Goal: Task Accomplishment & Management: Manage account settings

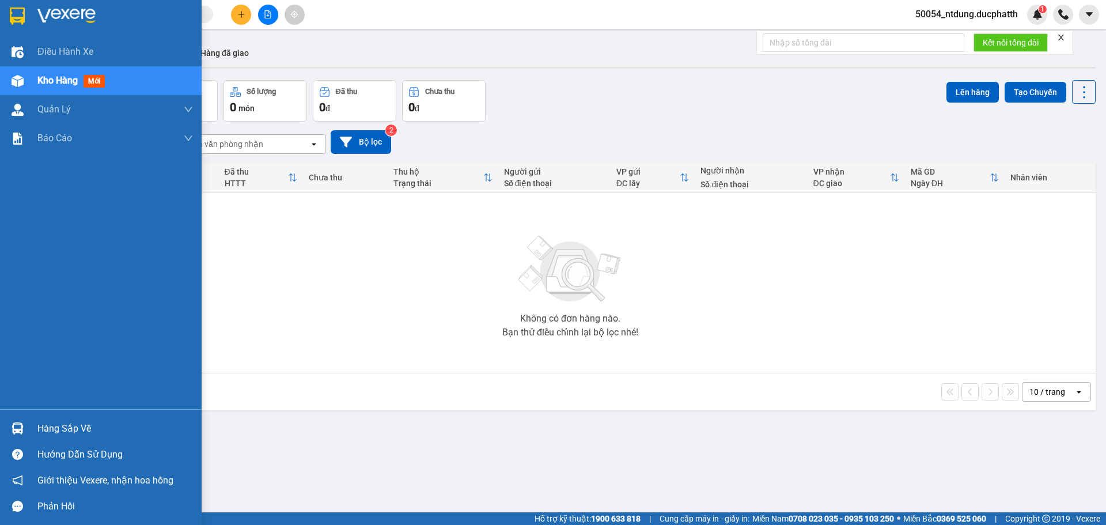
click at [87, 426] on div "Hàng sắp về" at bounding box center [115, 428] width 156 height 17
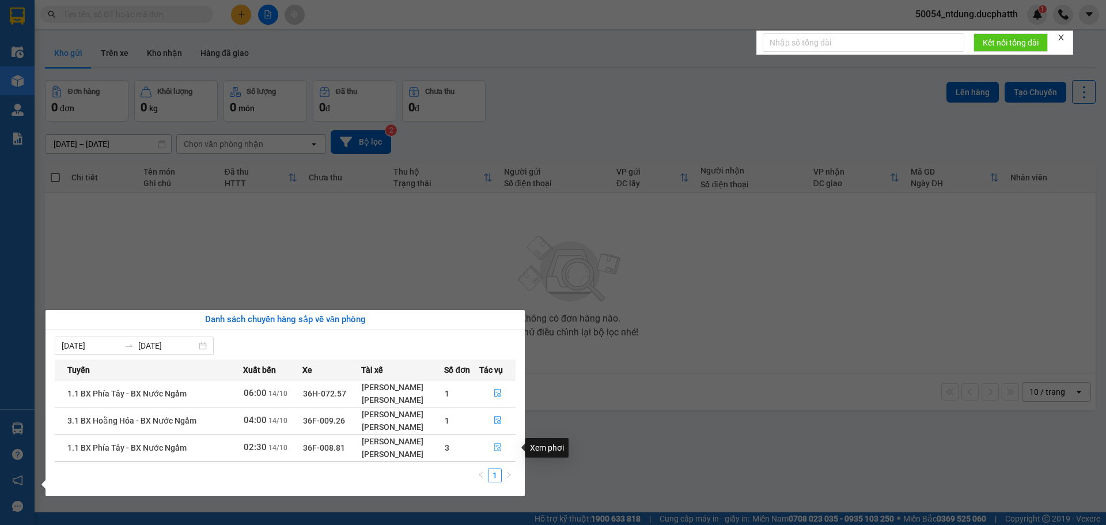
click at [501, 448] on icon "file-done" at bounding box center [498, 447] width 8 height 8
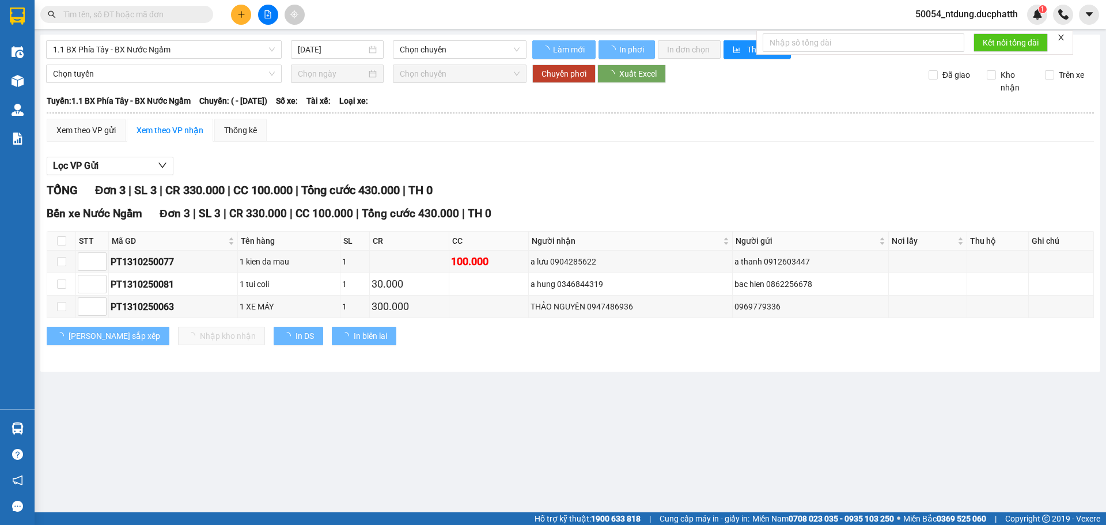
type input "14/10/2025"
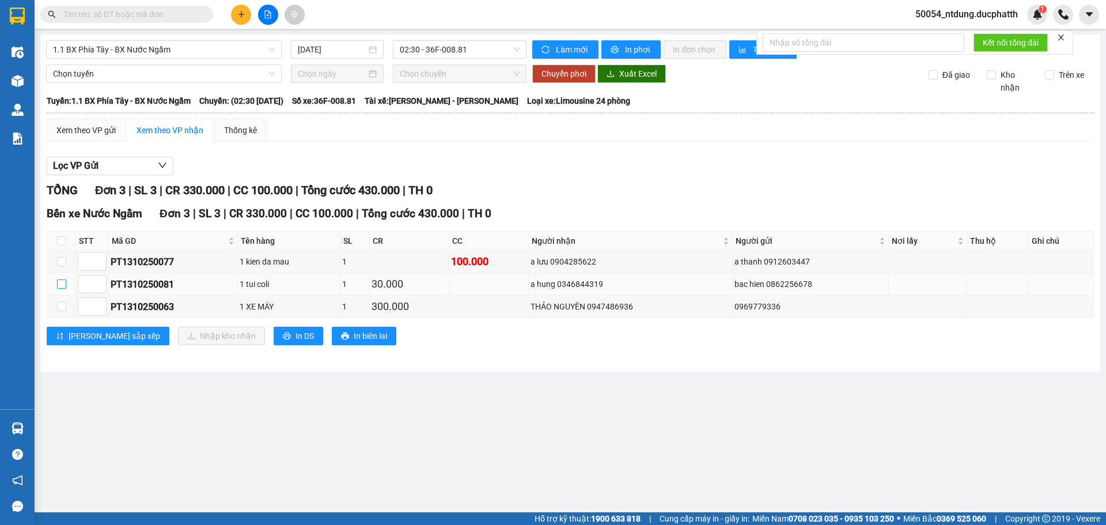
drag, startPoint x: 63, startPoint y: 287, endPoint x: 60, endPoint y: 293, distance: 6.2
click at [62, 287] on input "checkbox" at bounding box center [61, 283] width 9 height 9
checkbox input "true"
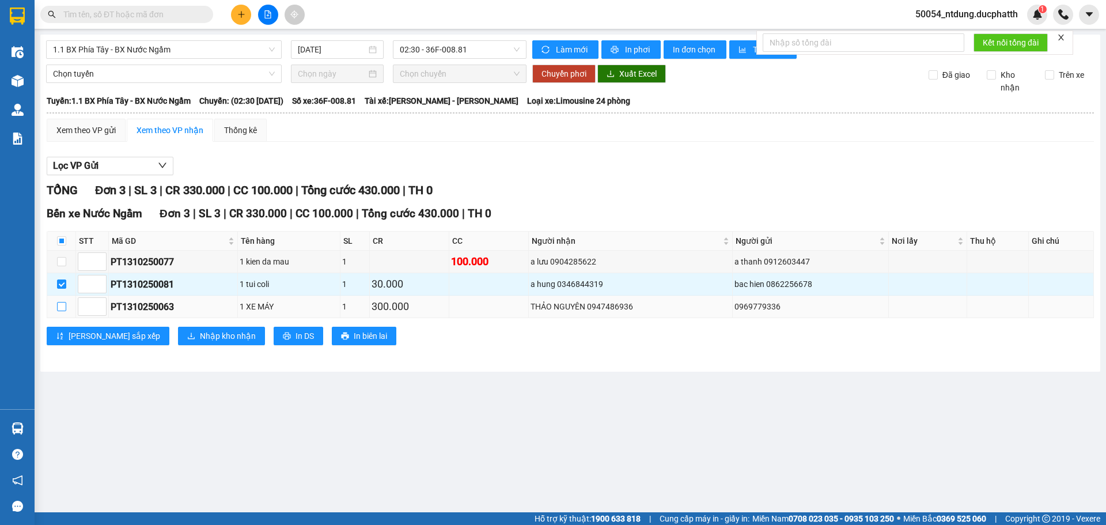
click at [65, 310] on input "checkbox" at bounding box center [61, 306] width 9 height 9
checkbox input "true"
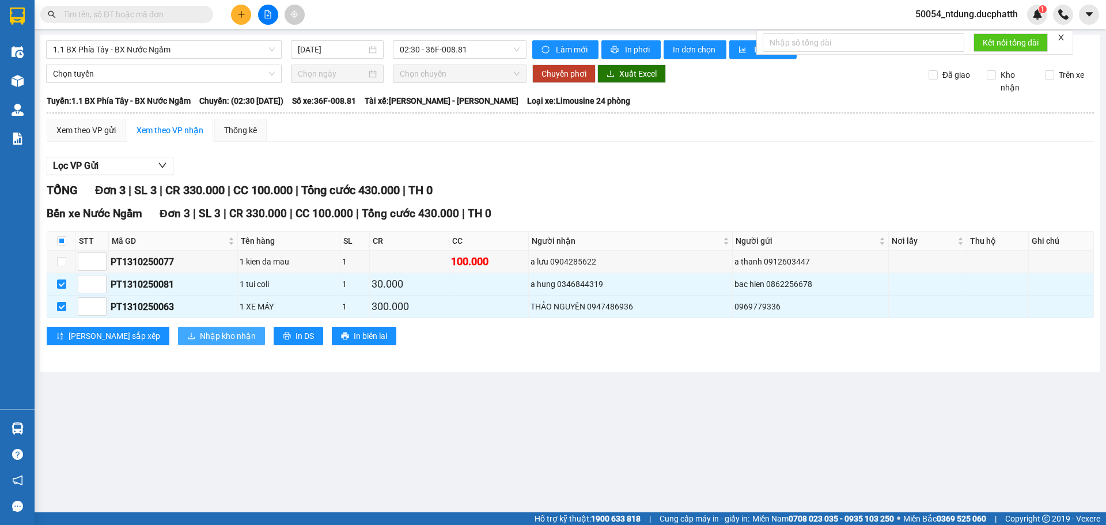
click at [200, 337] on span "Nhập kho nhận" at bounding box center [228, 336] width 56 height 13
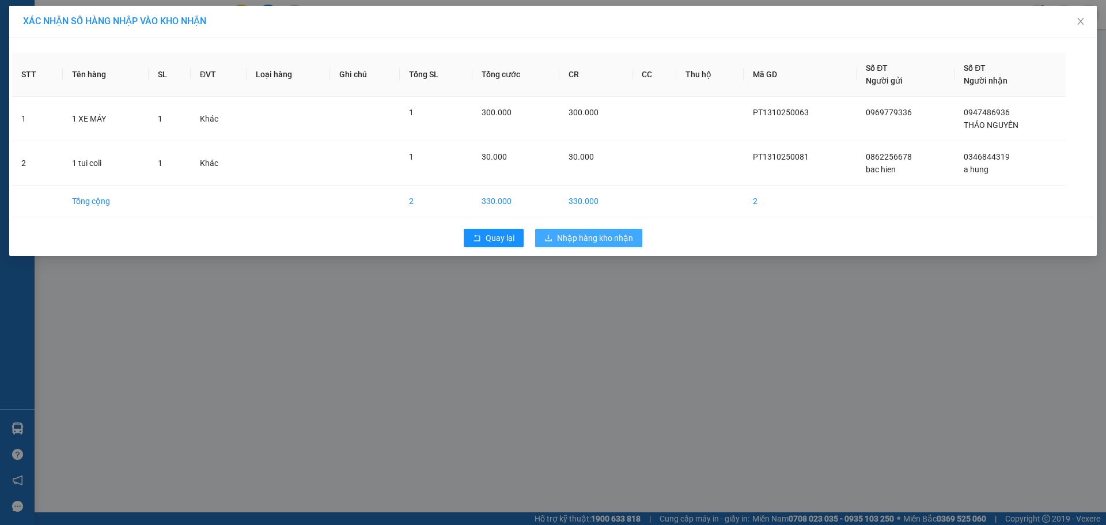
click at [603, 245] on button "Nhập hàng kho nhận" at bounding box center [588, 238] width 107 height 18
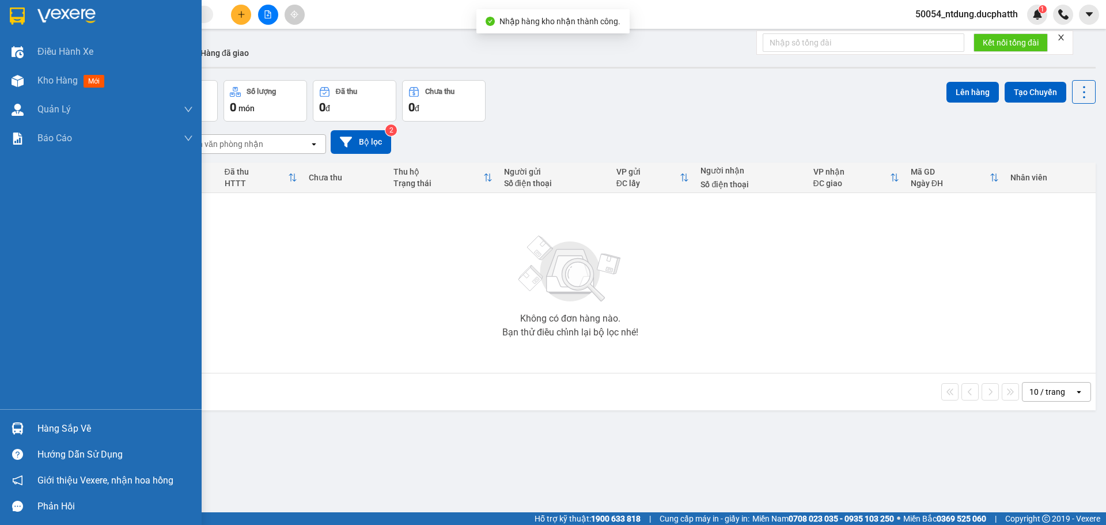
click at [20, 434] on img at bounding box center [18, 428] width 12 height 12
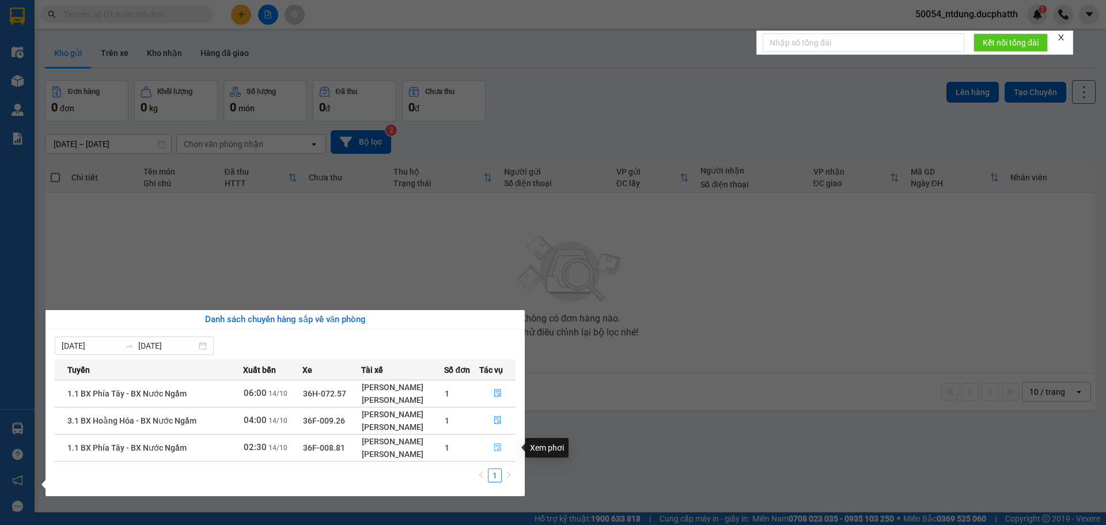
click at [499, 446] on icon "file-done" at bounding box center [498, 447] width 8 height 8
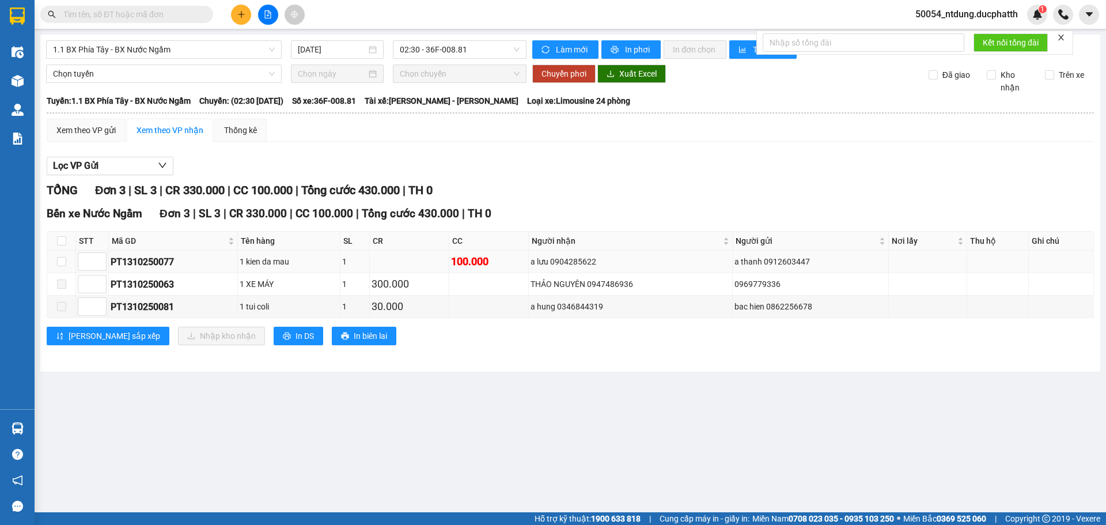
click at [164, 262] on div "PT1310250077" at bounding box center [173, 262] width 125 height 14
copy div "PT1310250077"
click at [110, 12] on input "text" at bounding box center [131, 14] width 136 height 13
paste input "PT1310250077"
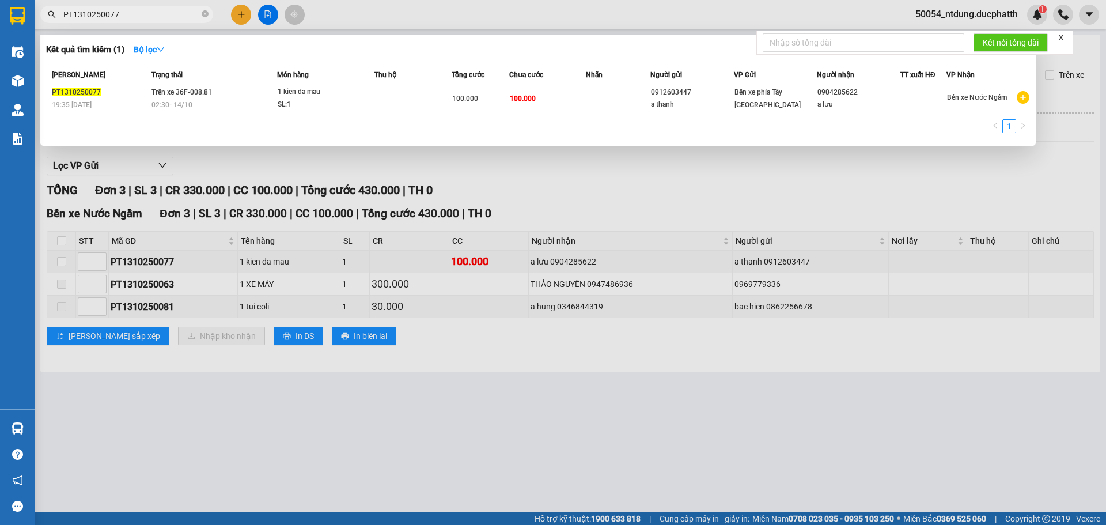
type input "PT1310250077"
drag, startPoint x: 58, startPoint y: 260, endPoint x: 78, endPoint y: 268, distance: 21.7
click at [59, 260] on div at bounding box center [553, 262] width 1106 height 525
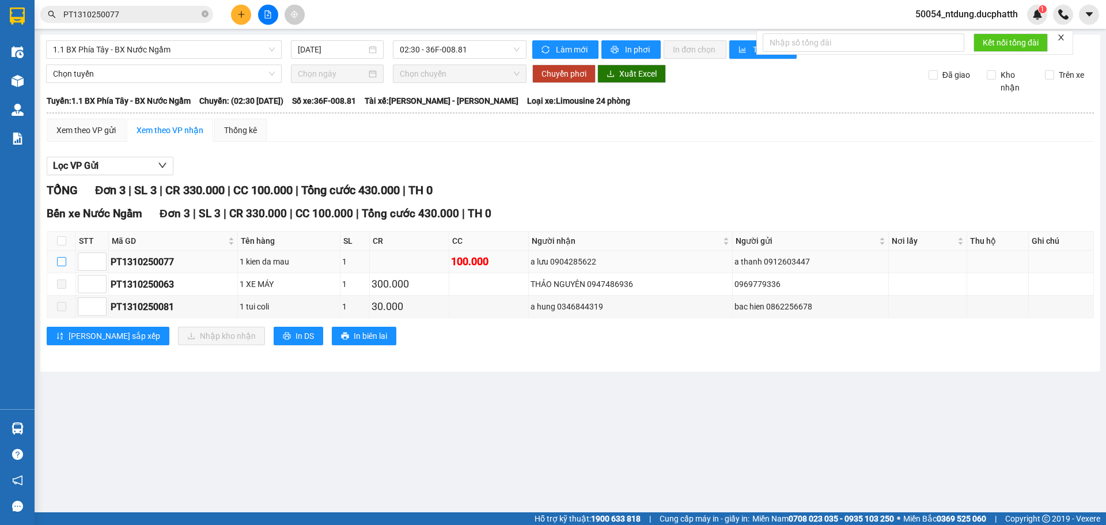
click at [60, 259] on input "checkbox" at bounding box center [61, 261] width 9 height 9
checkbox input "true"
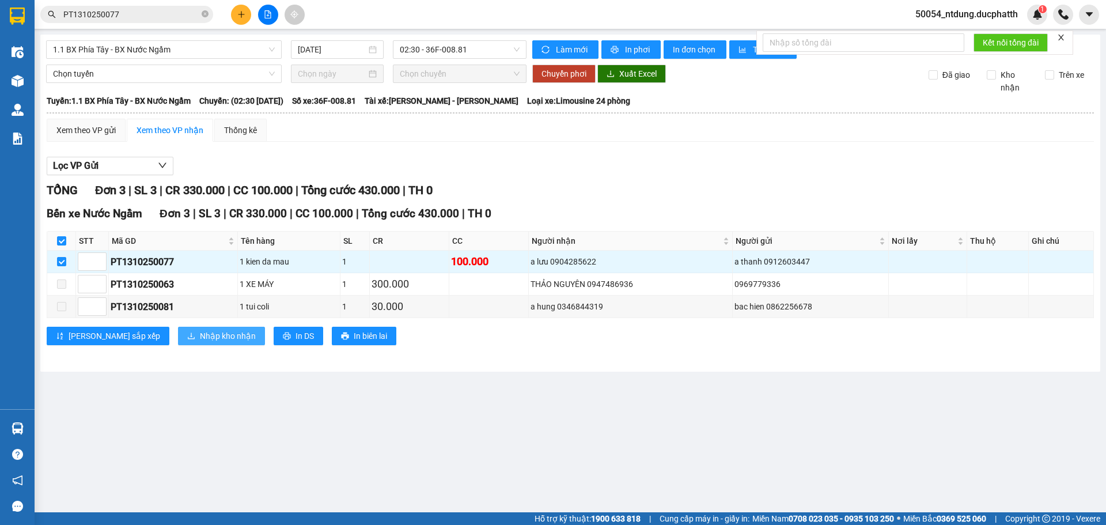
click at [200, 335] on span "Nhập kho nhận" at bounding box center [228, 336] width 56 height 13
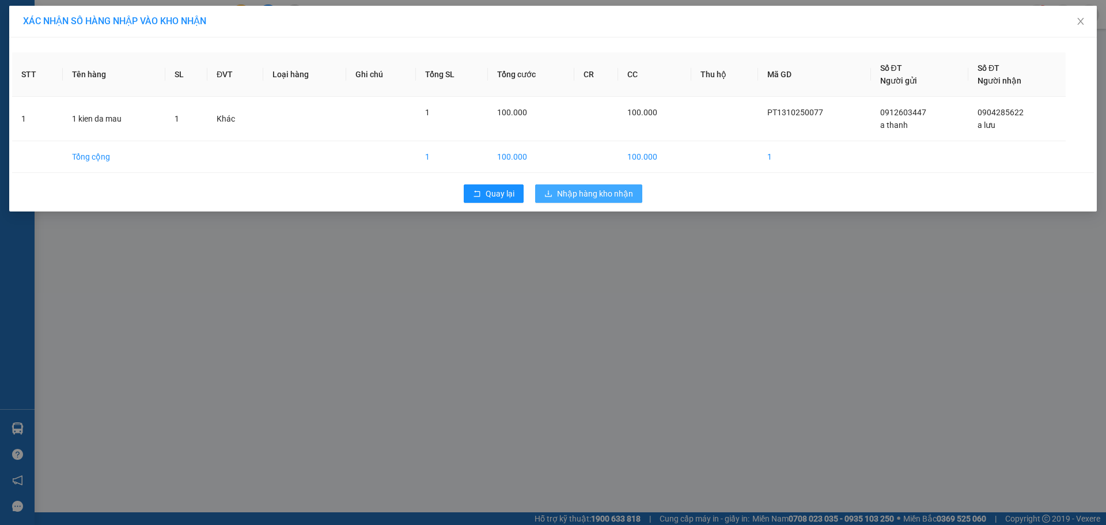
click at [586, 188] on span "Nhập hàng kho nhận" at bounding box center [595, 193] width 76 height 13
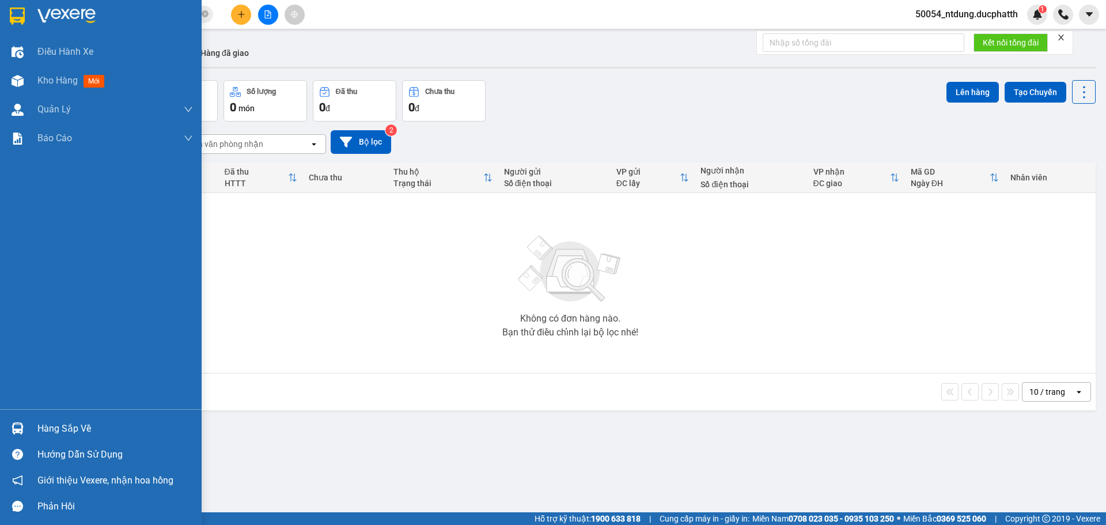
click at [24, 421] on div at bounding box center [17, 428] width 20 height 20
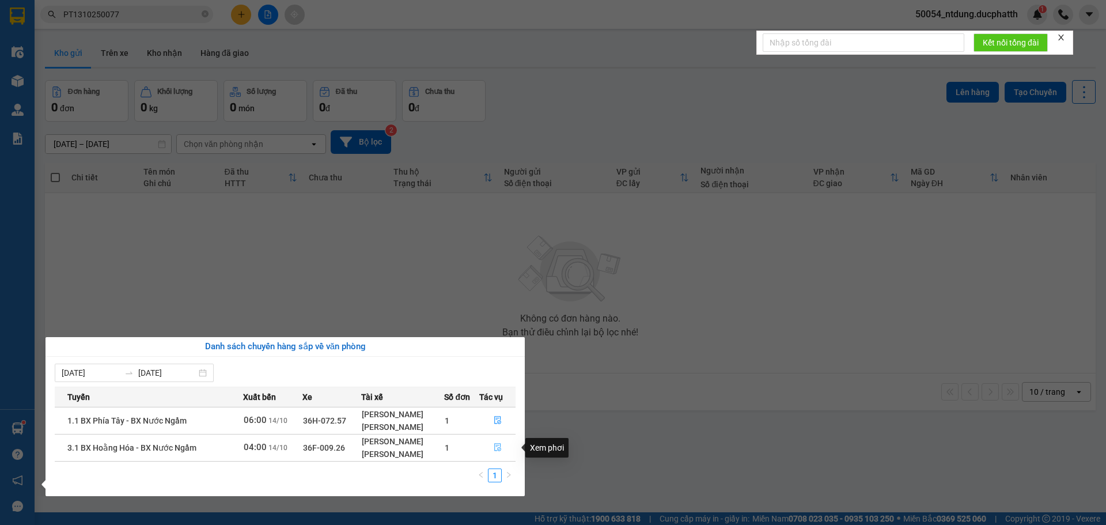
click at [497, 451] on icon "file-done" at bounding box center [497, 448] width 7 height 8
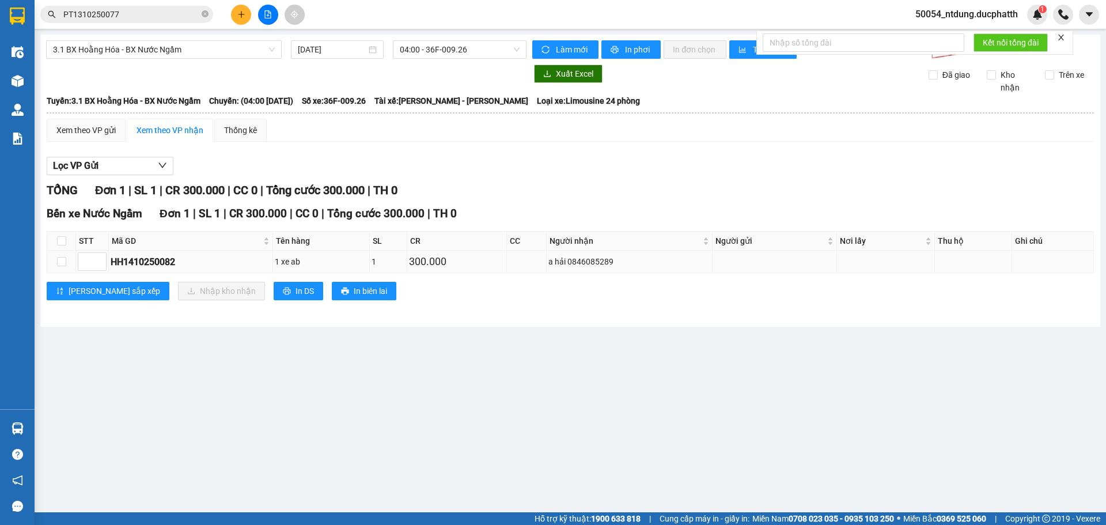
click at [160, 260] on div "HH1410250082" at bounding box center [191, 262] width 160 height 14
copy div "HH1410250082"
click at [145, 16] on input "PT1310250077" at bounding box center [131, 14] width 136 height 13
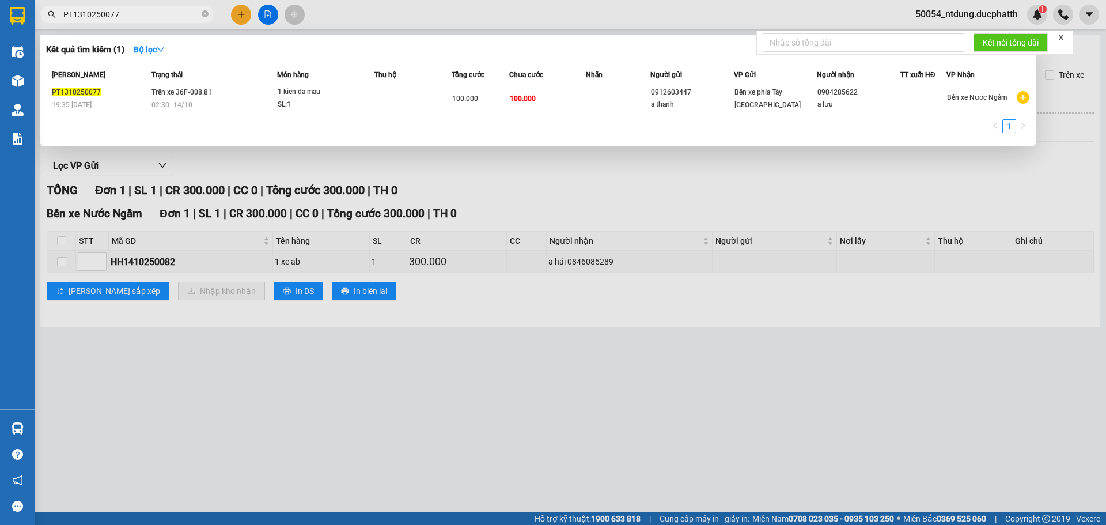
click at [145, 16] on input "PT1310250077" at bounding box center [131, 14] width 136 height 13
paste input "HH1410250082"
type input "HH1410250082"
click at [586, 378] on div at bounding box center [553, 262] width 1106 height 525
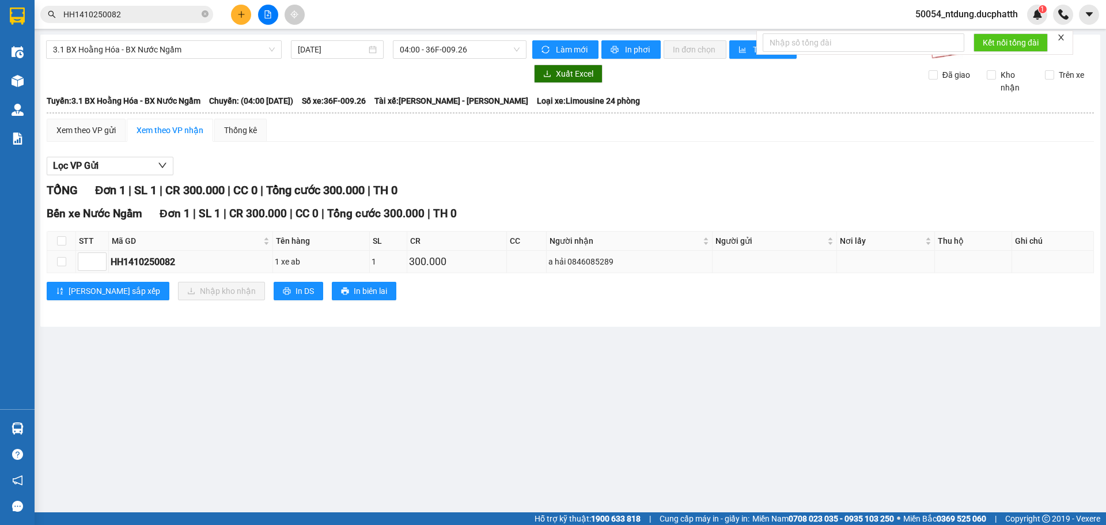
click at [600, 266] on div "a hải 0846085289" at bounding box center [629, 261] width 162 height 13
copy div "0846085289"
click at [67, 261] on td at bounding box center [61, 262] width 29 height 22
click at [60, 239] on input "checkbox" at bounding box center [61, 240] width 9 height 9
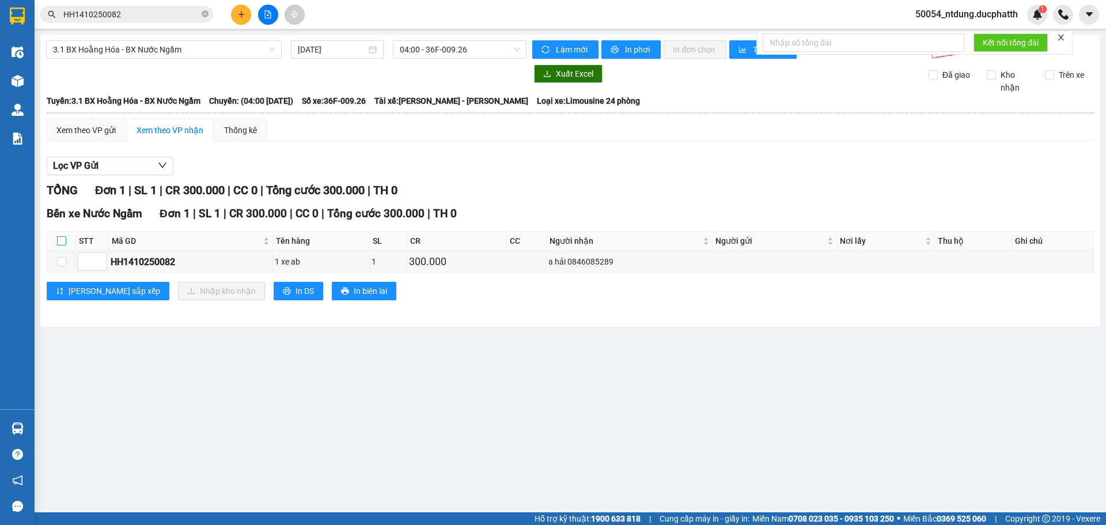
checkbox input "true"
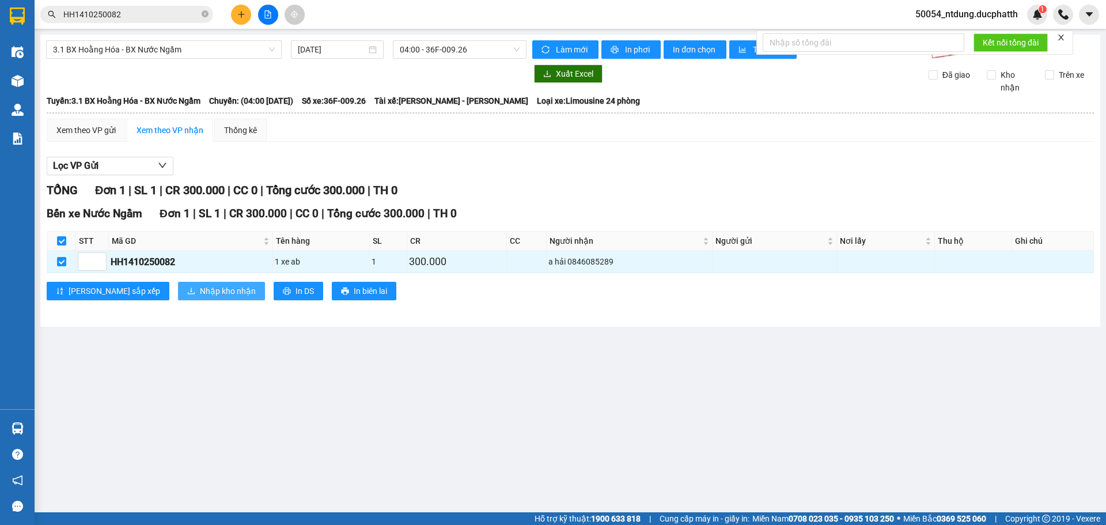
click at [178, 292] on button "Nhập kho nhận" at bounding box center [221, 291] width 87 height 18
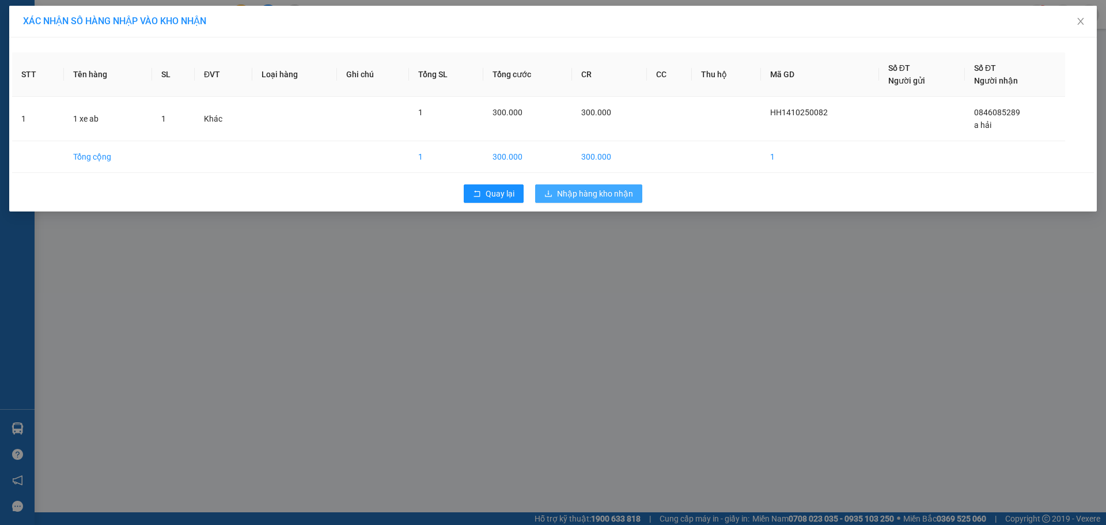
click at [567, 190] on span "Nhập hàng kho nhận" at bounding box center [595, 193] width 76 height 13
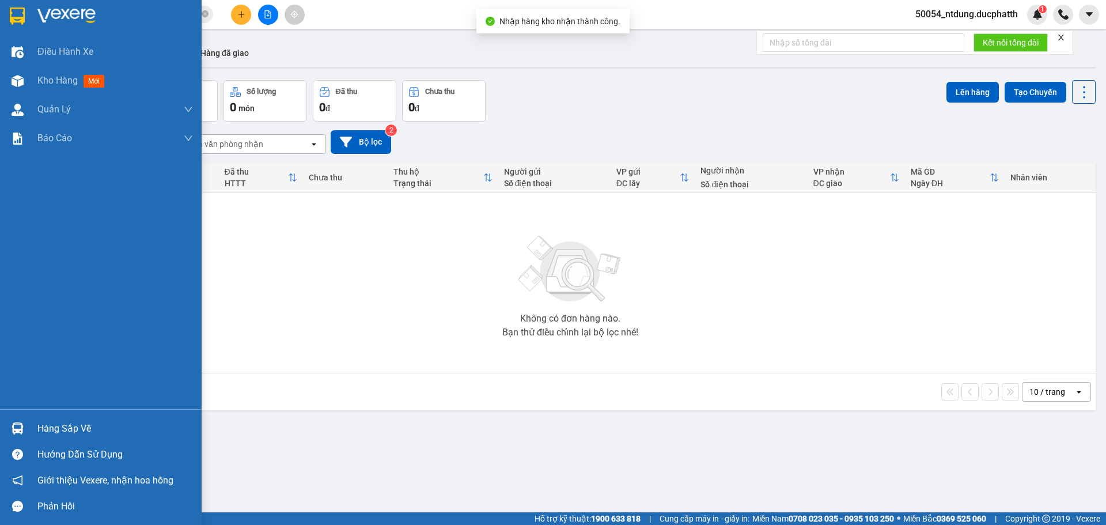
click at [43, 426] on div "Hàng sắp về" at bounding box center [115, 428] width 156 height 17
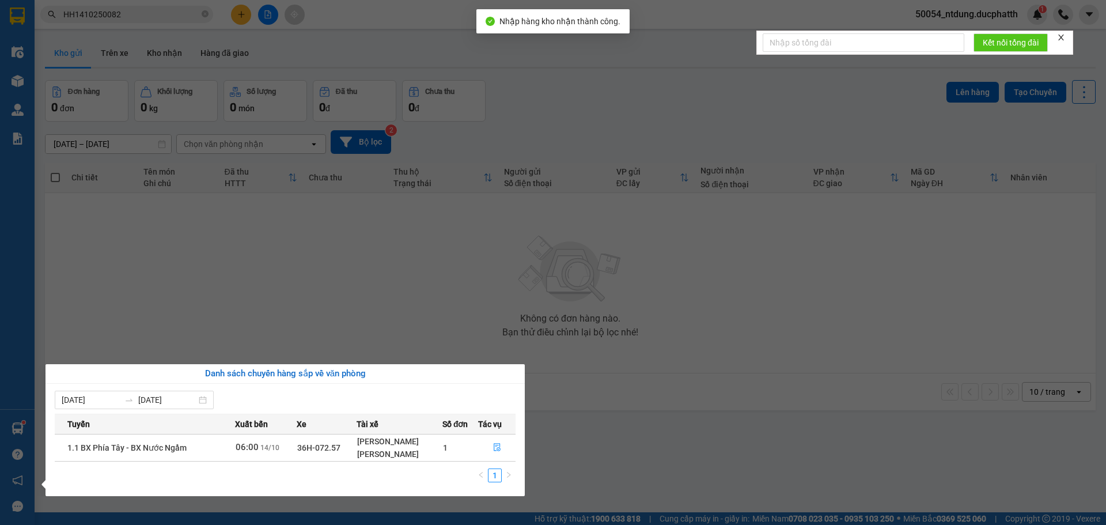
click at [440, 293] on section "Kết quả tìm kiếm ( 1 ) Bộ lọc Mã ĐH Trạng thái Món hàng Thu hộ Tổng cước Chưa c…" at bounding box center [553, 262] width 1106 height 525
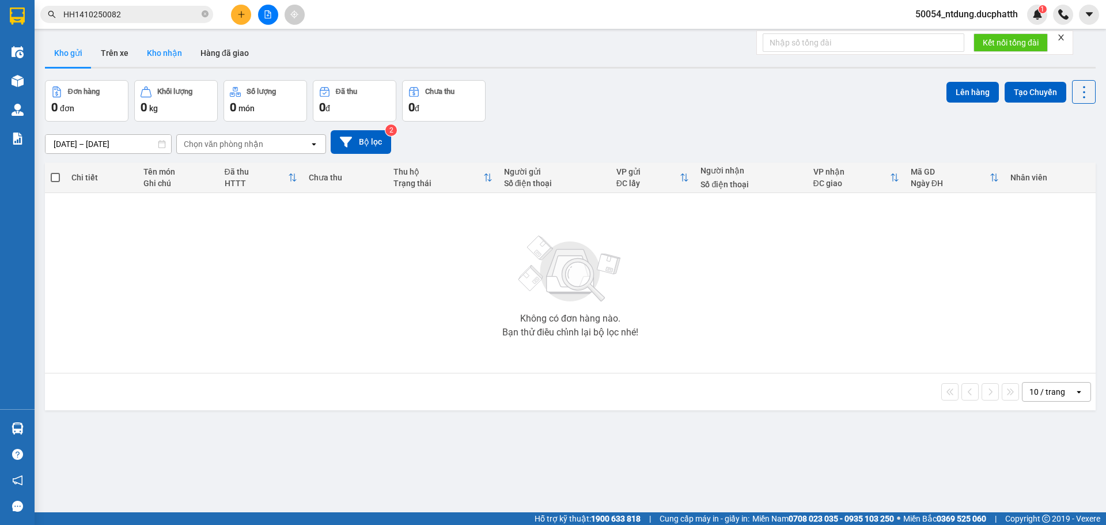
click at [164, 52] on button "Kho nhận" at bounding box center [165, 53] width 54 height 28
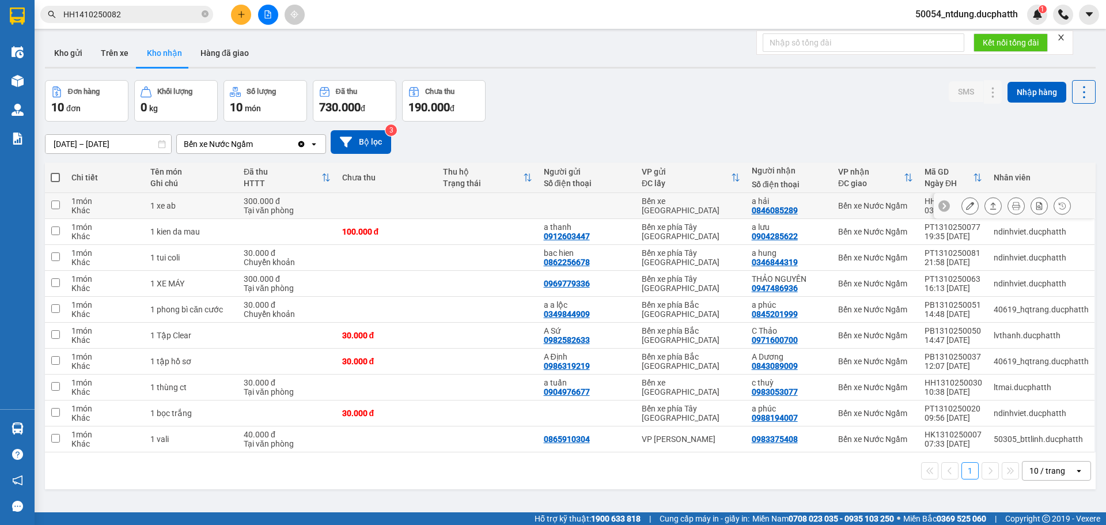
click at [989, 207] on icon at bounding box center [993, 206] width 8 height 8
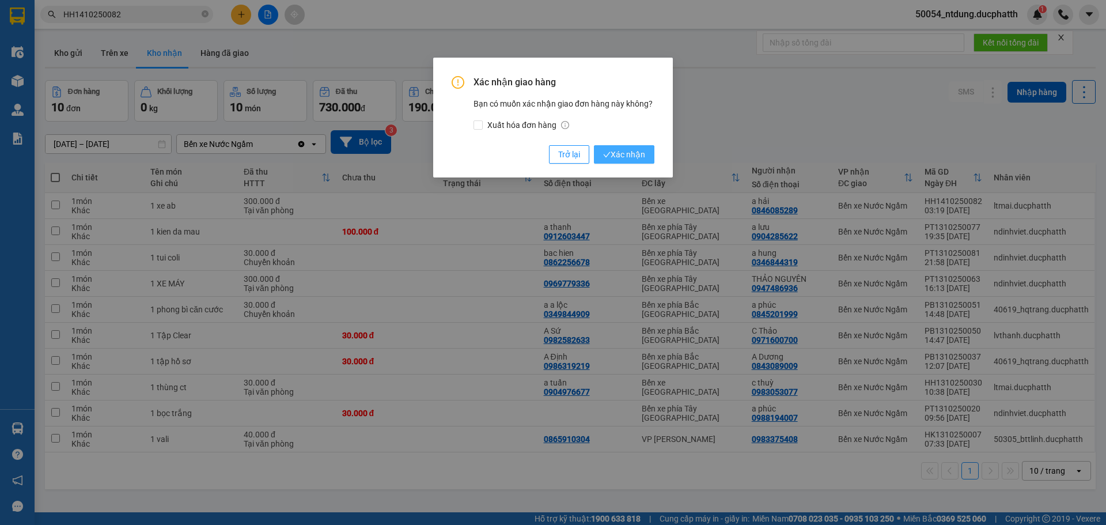
click at [623, 153] on span "Xác nhận" at bounding box center [624, 154] width 42 height 13
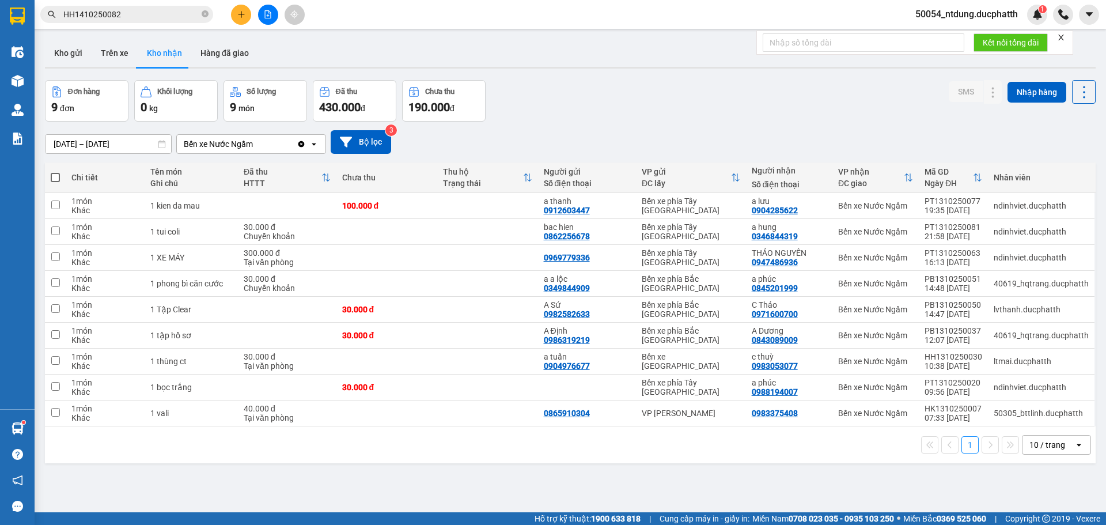
click at [126, 15] on input "HH1410250082" at bounding box center [131, 14] width 136 height 13
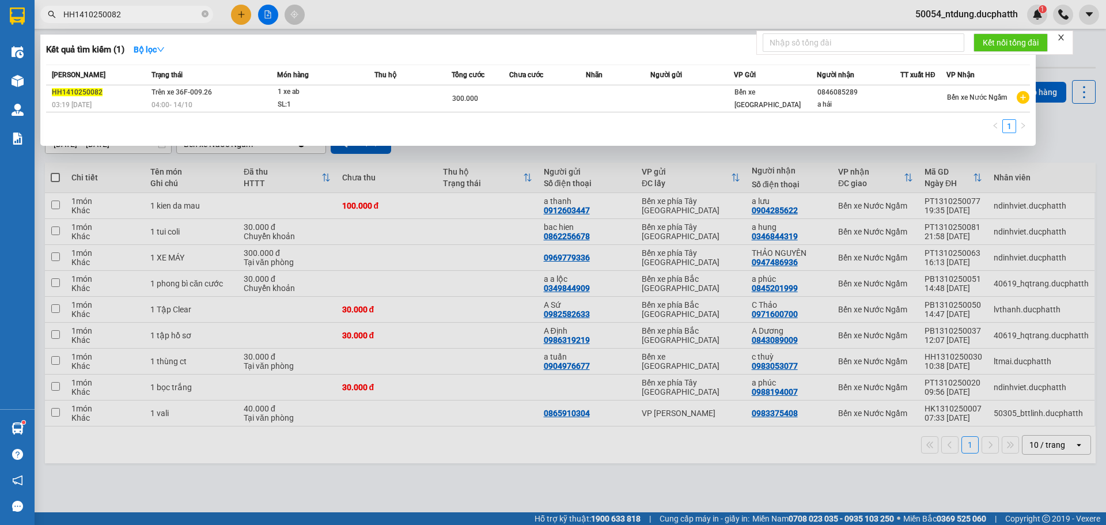
click at [126, 15] on input "HH1410250082" at bounding box center [131, 14] width 136 height 13
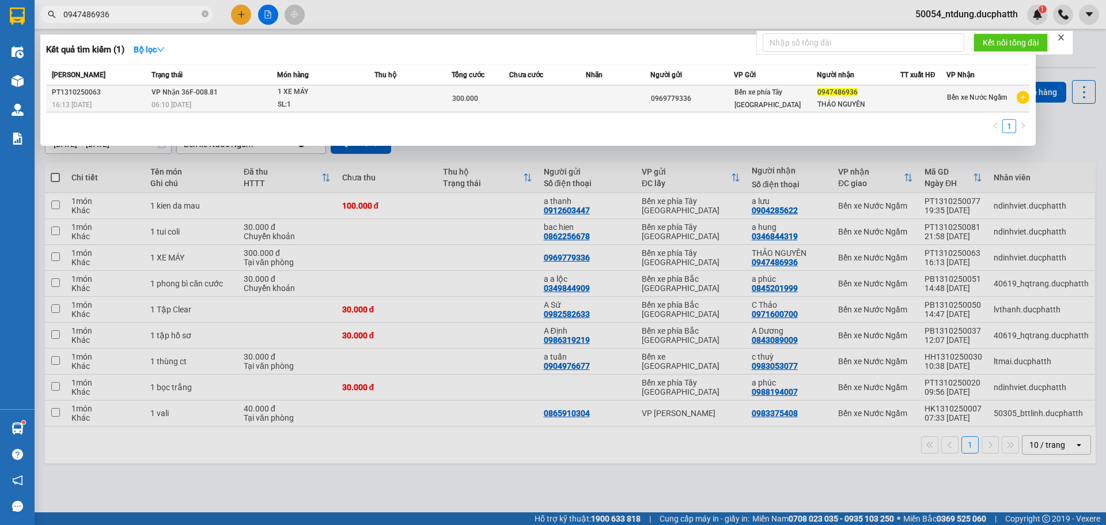
type input "0947486936"
click at [282, 101] on div "SL: 1" at bounding box center [321, 105] width 86 height 13
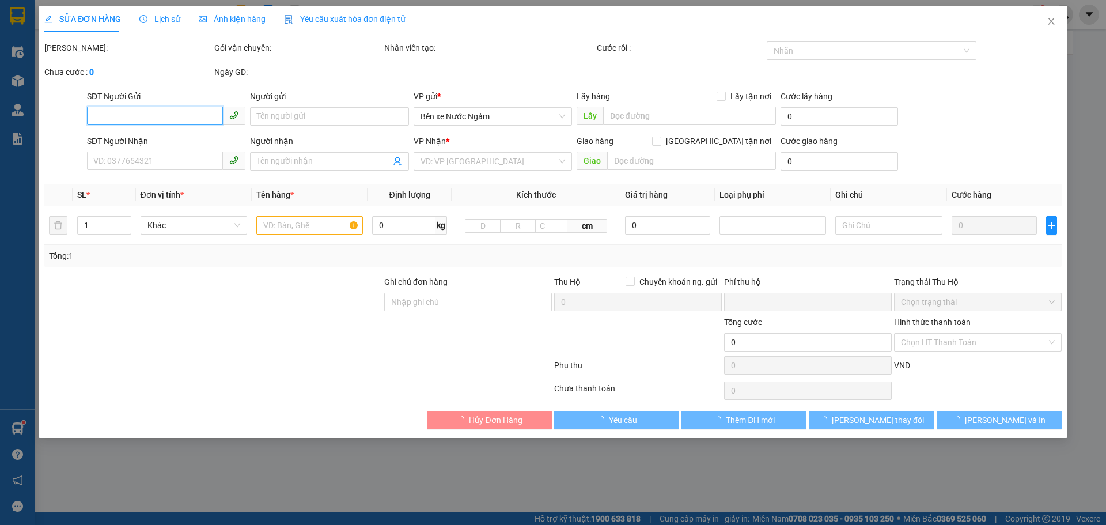
type input "0969779336"
type input "0947486936"
type input "THẢO NGUYÊN"
type input "0"
type input "300.000"
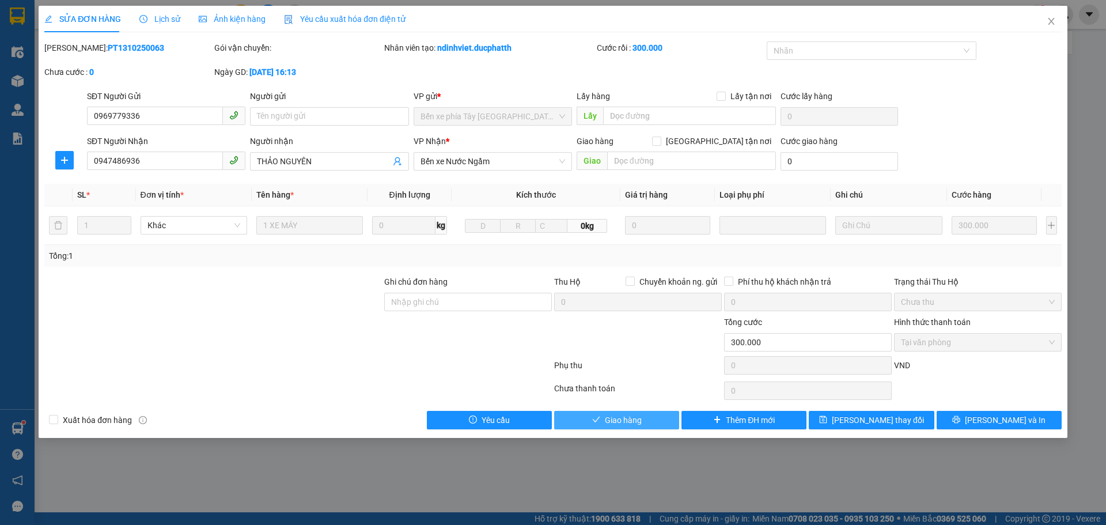
click at [619, 419] on span "Giao hàng" at bounding box center [623, 420] width 37 height 13
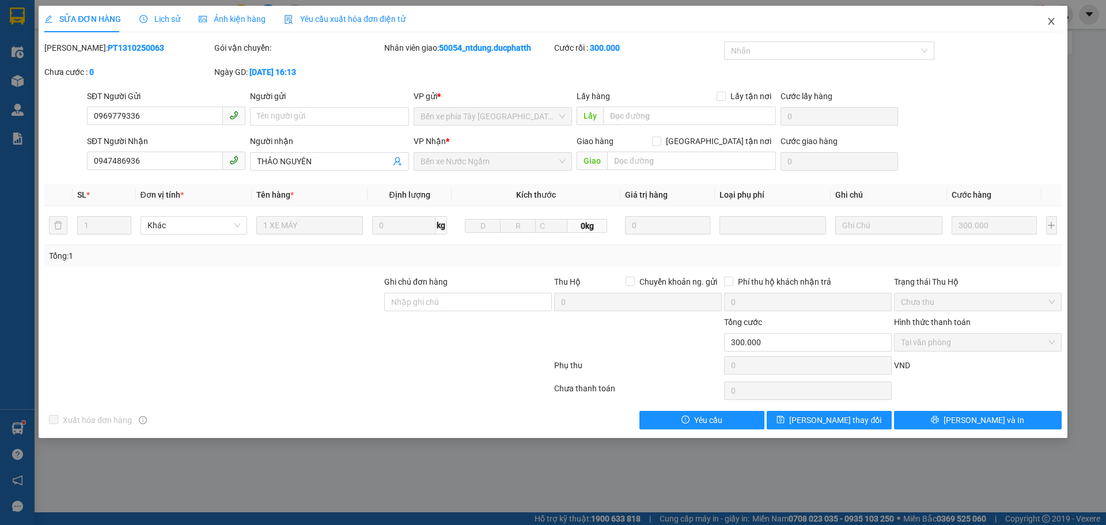
click at [1050, 23] on icon "close" at bounding box center [1051, 21] width 6 height 7
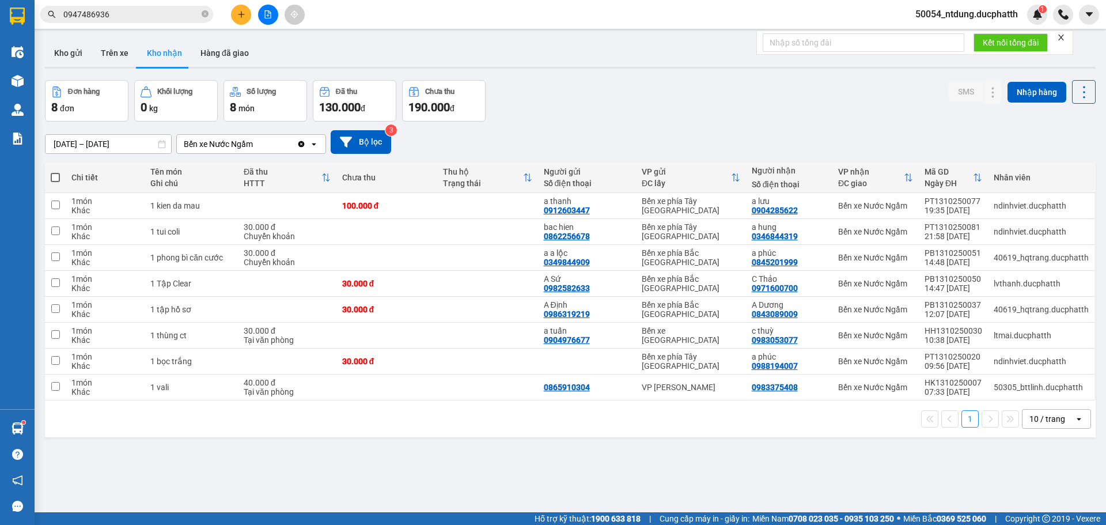
click at [176, 8] on input "0947486936" at bounding box center [131, 14] width 136 height 13
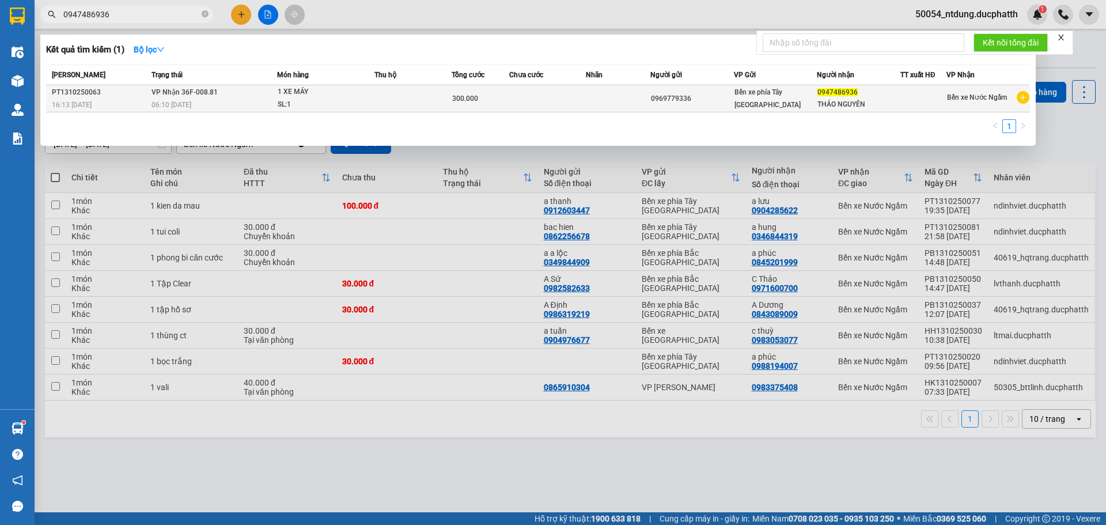
click at [335, 97] on div "1 XE MÁY" at bounding box center [321, 92] width 86 height 13
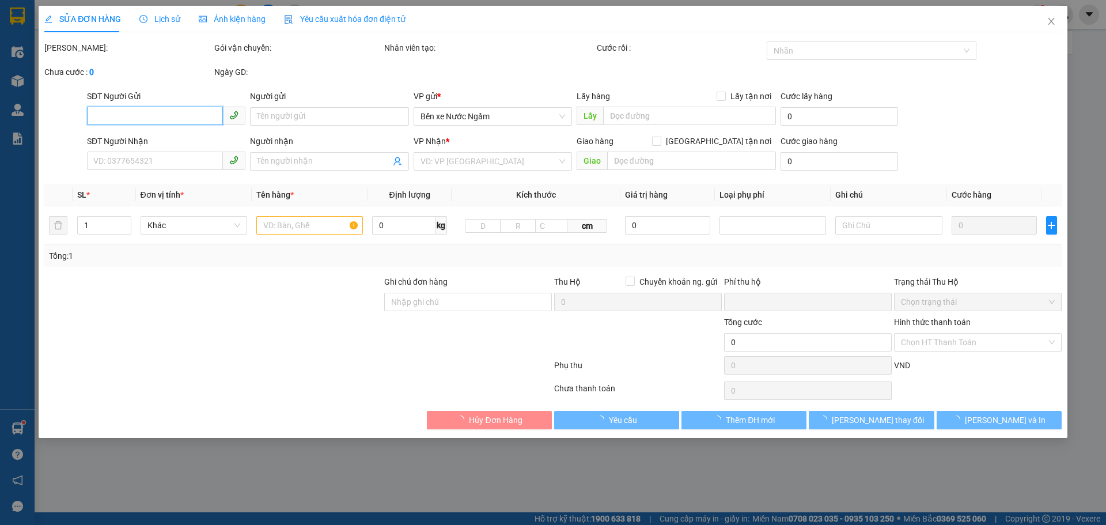
type input "0969779336"
type input "0947486936"
type input "THẢO NGUYÊN"
type input "0"
type input "300.000"
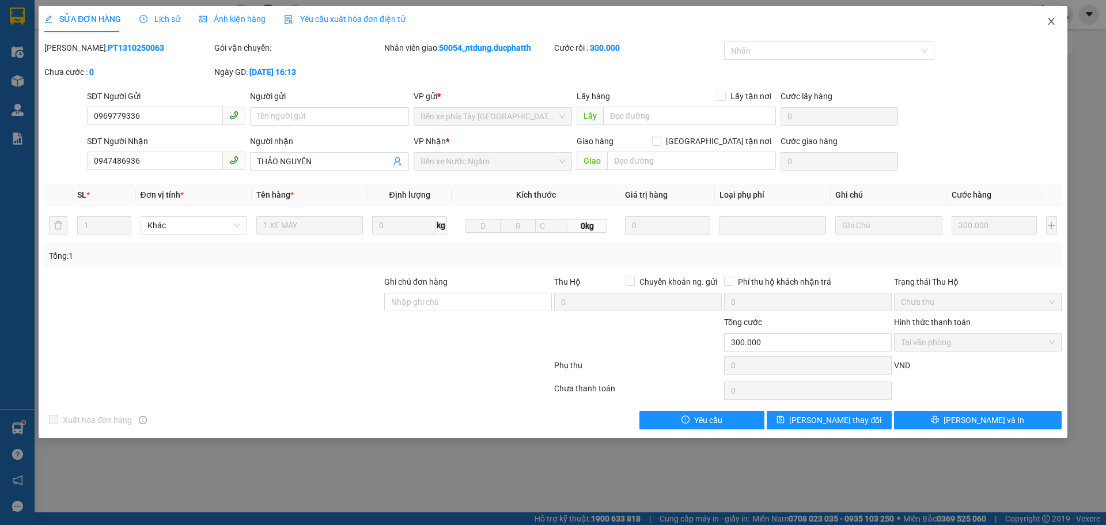
click at [1051, 20] on icon "close" at bounding box center [1051, 21] width 9 height 9
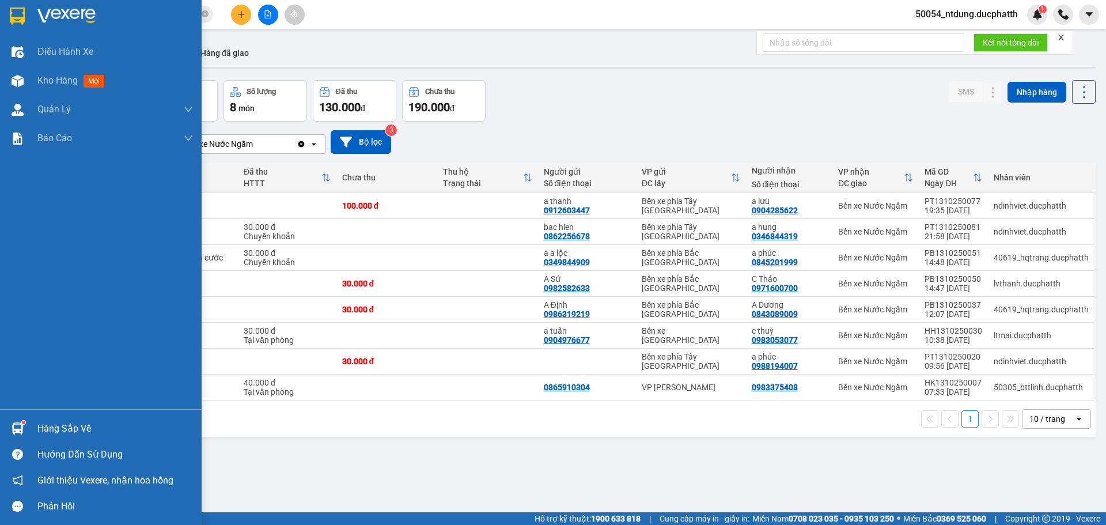
click at [34, 417] on div "Hàng sắp về" at bounding box center [101, 428] width 202 height 26
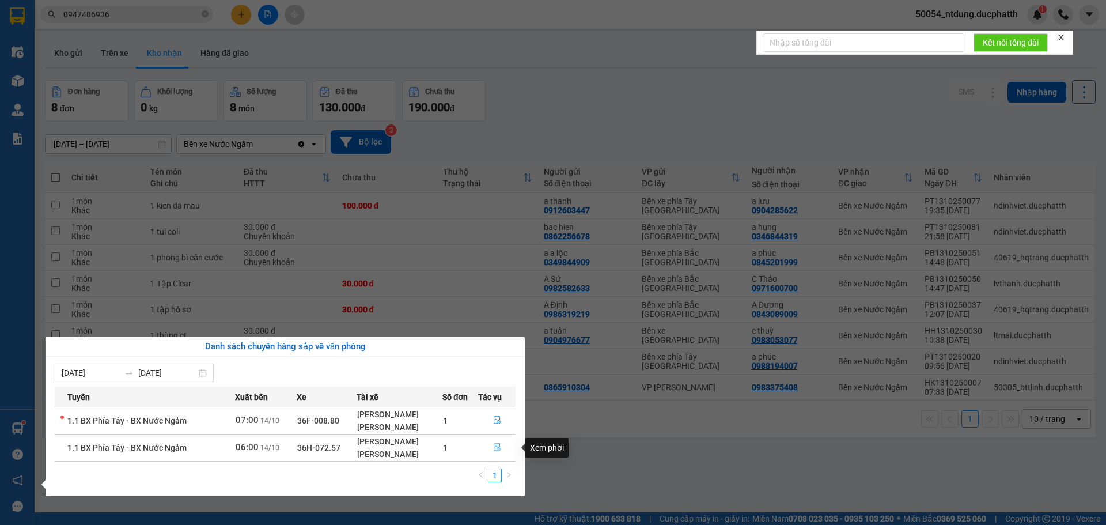
click at [495, 452] on span "file-done" at bounding box center [497, 447] width 8 height 9
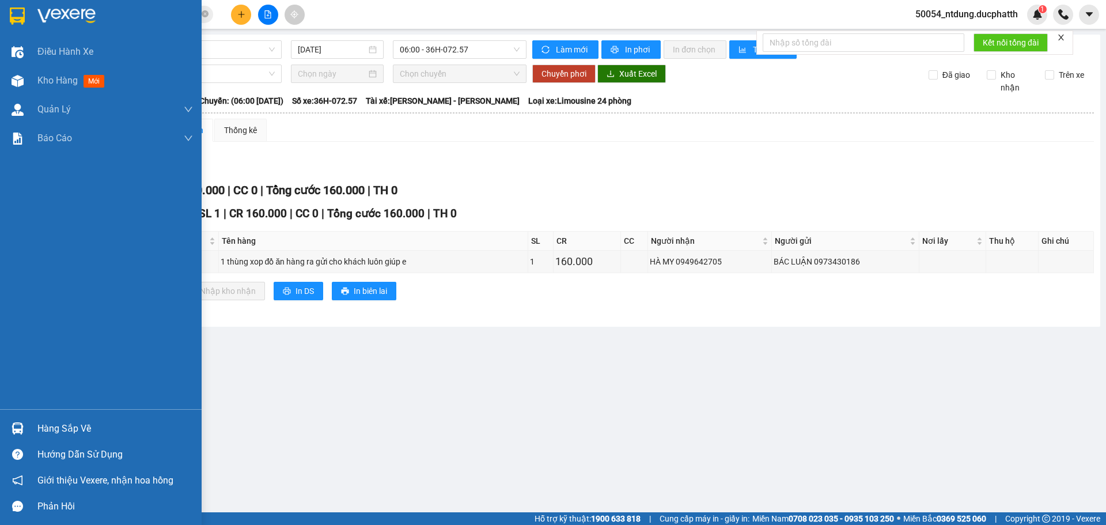
click at [16, 427] on img at bounding box center [18, 428] width 12 height 12
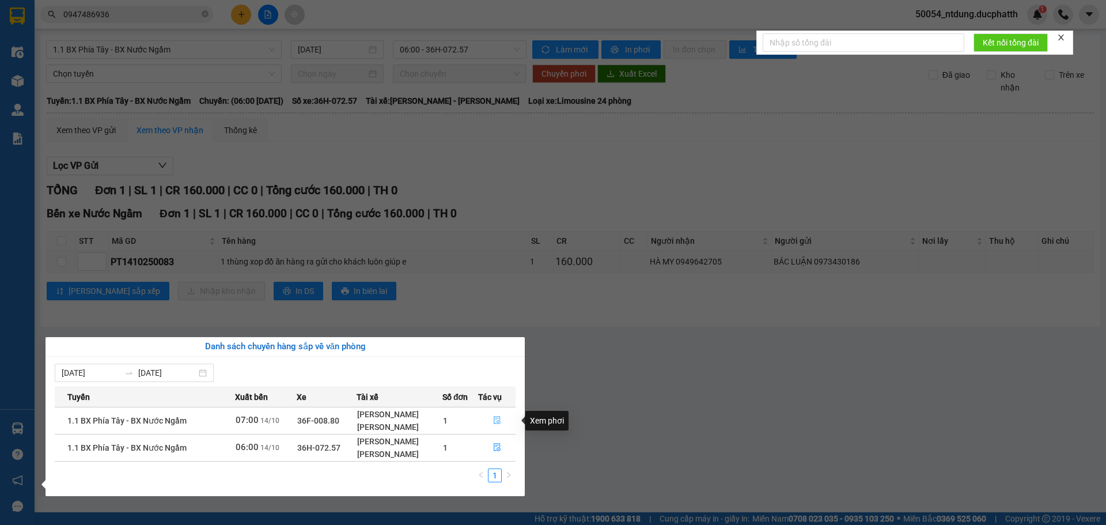
click at [494, 419] on icon "file-done" at bounding box center [497, 421] width 7 height 8
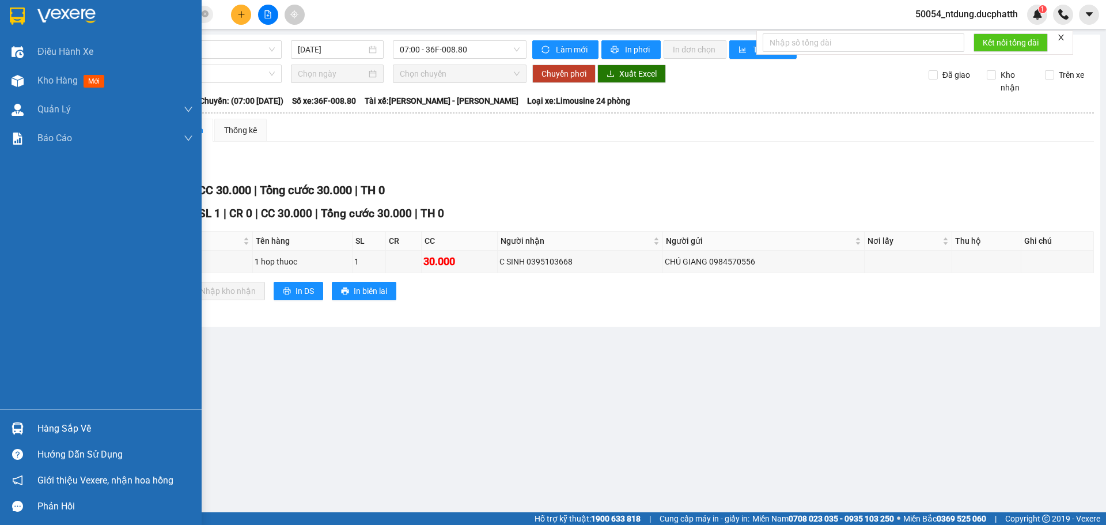
click at [56, 435] on div "Hàng sắp về" at bounding box center [115, 428] width 156 height 17
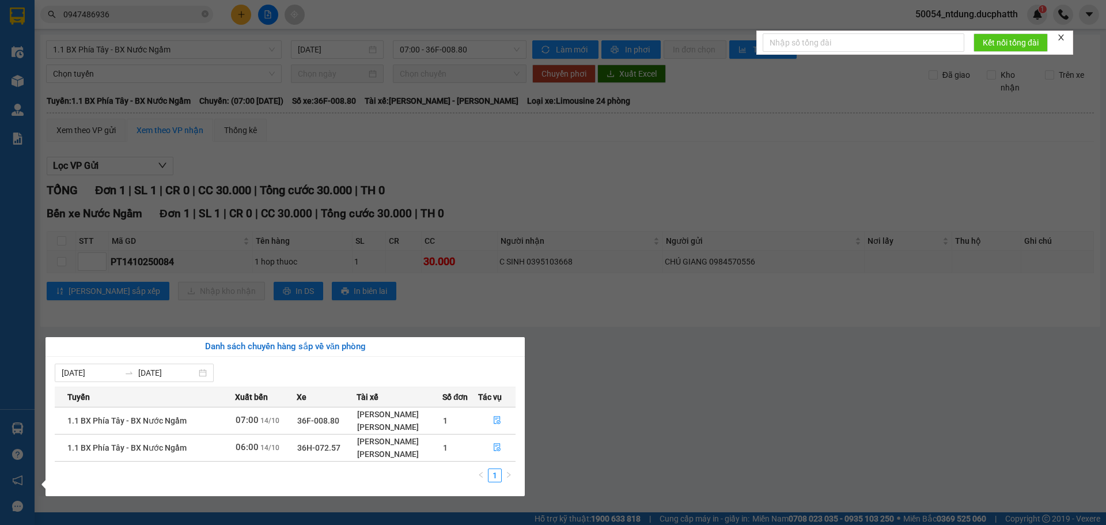
click at [632, 368] on section "Kết quả tìm kiếm ( 1 ) Bộ lọc Mã ĐH Trạng thái Món hàng Thu hộ Tổng cước Chưa c…" at bounding box center [553, 262] width 1106 height 525
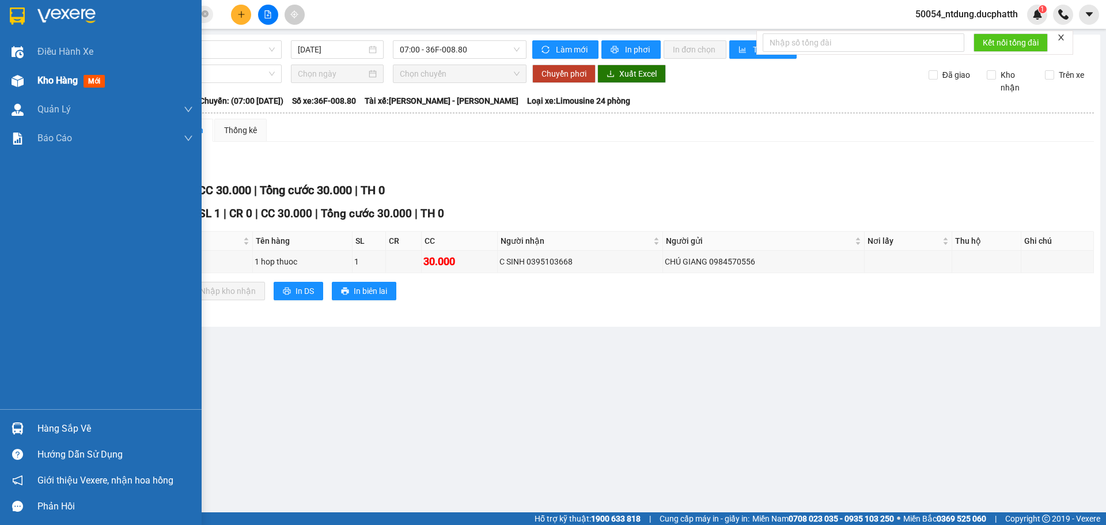
click at [62, 80] on span "Kho hàng" at bounding box center [57, 80] width 40 height 11
